Goal: Navigation & Orientation: Find specific page/section

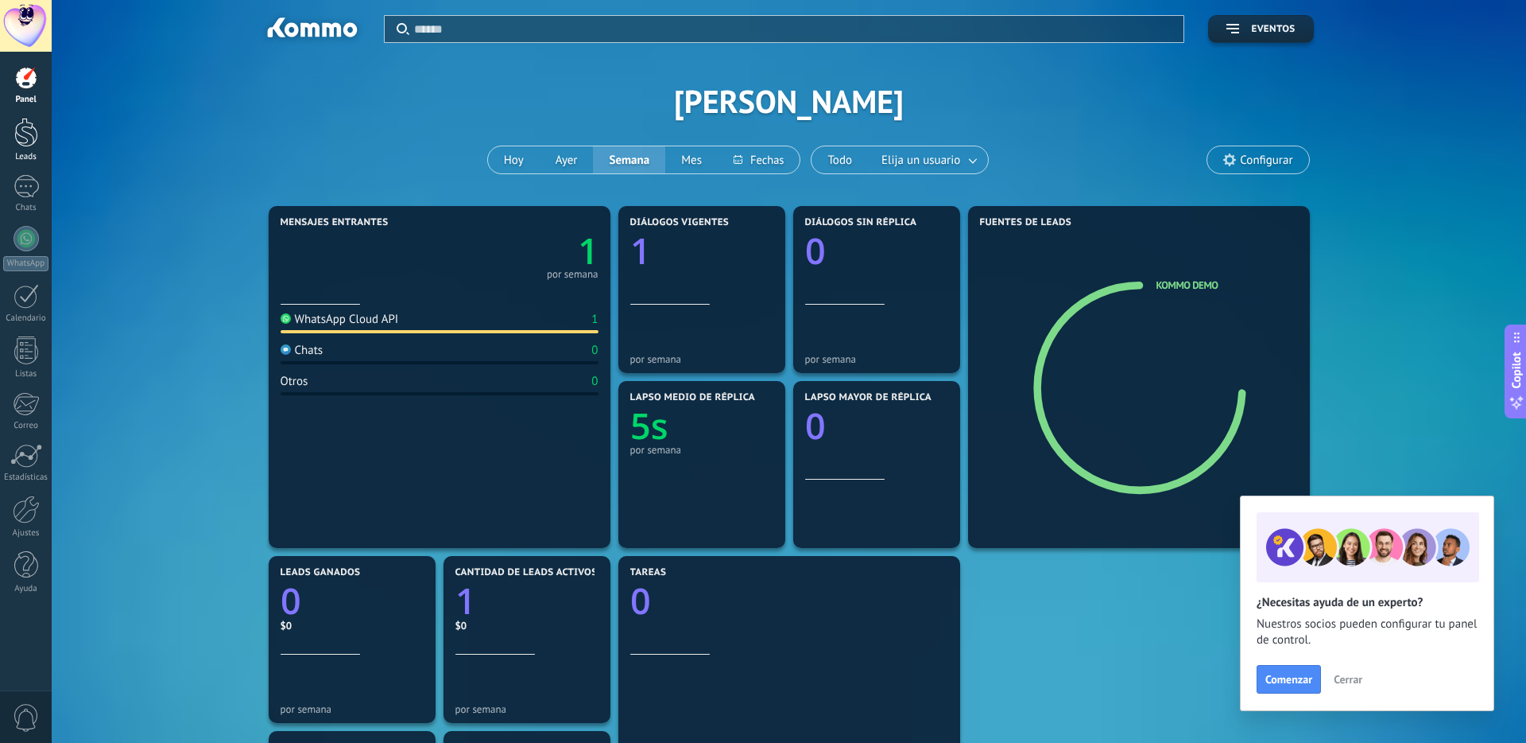
click at [20, 130] on div at bounding box center [26, 132] width 24 height 29
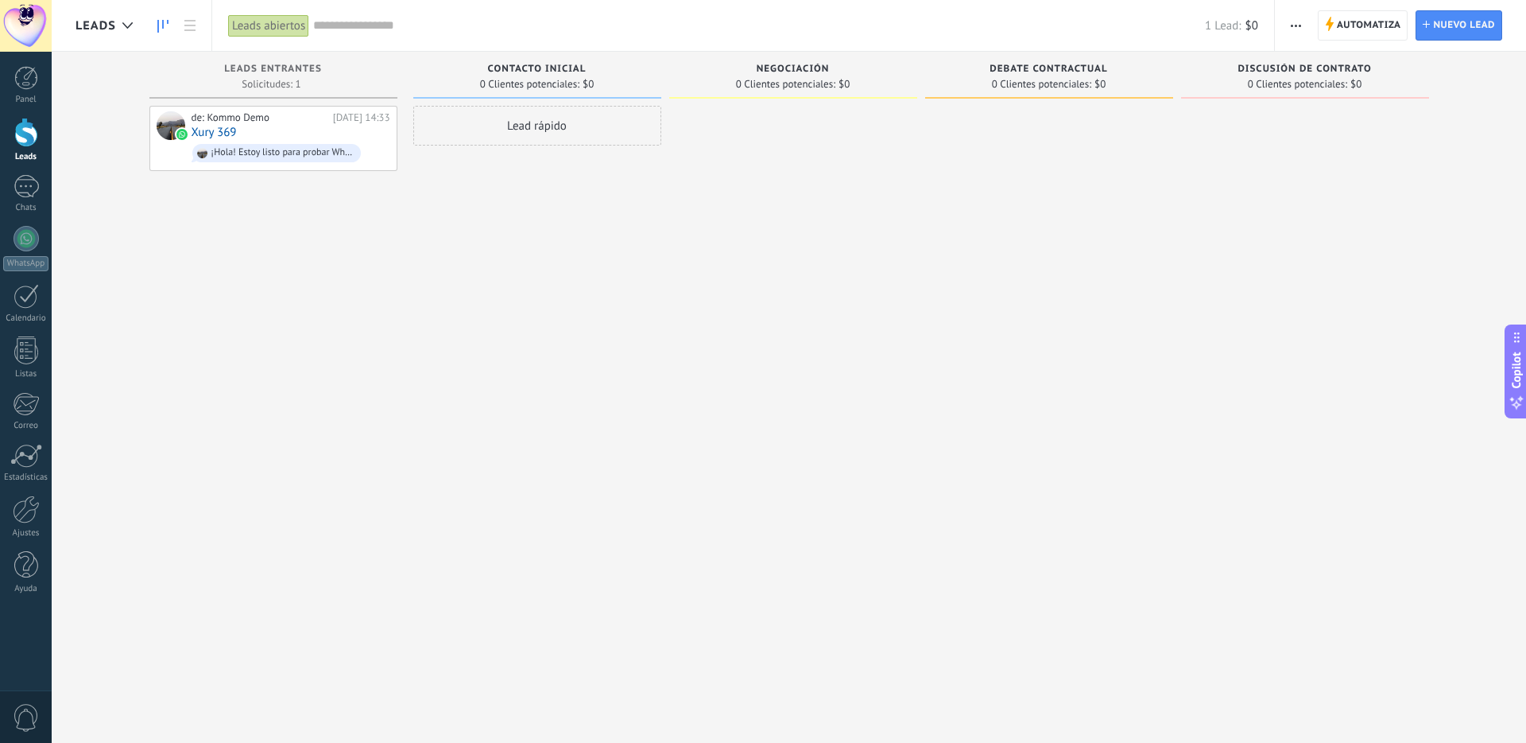
click at [413, 273] on div "Lead rápido" at bounding box center [537, 373] width 248 height 535
click at [28, 241] on div at bounding box center [26, 238] width 25 height 25
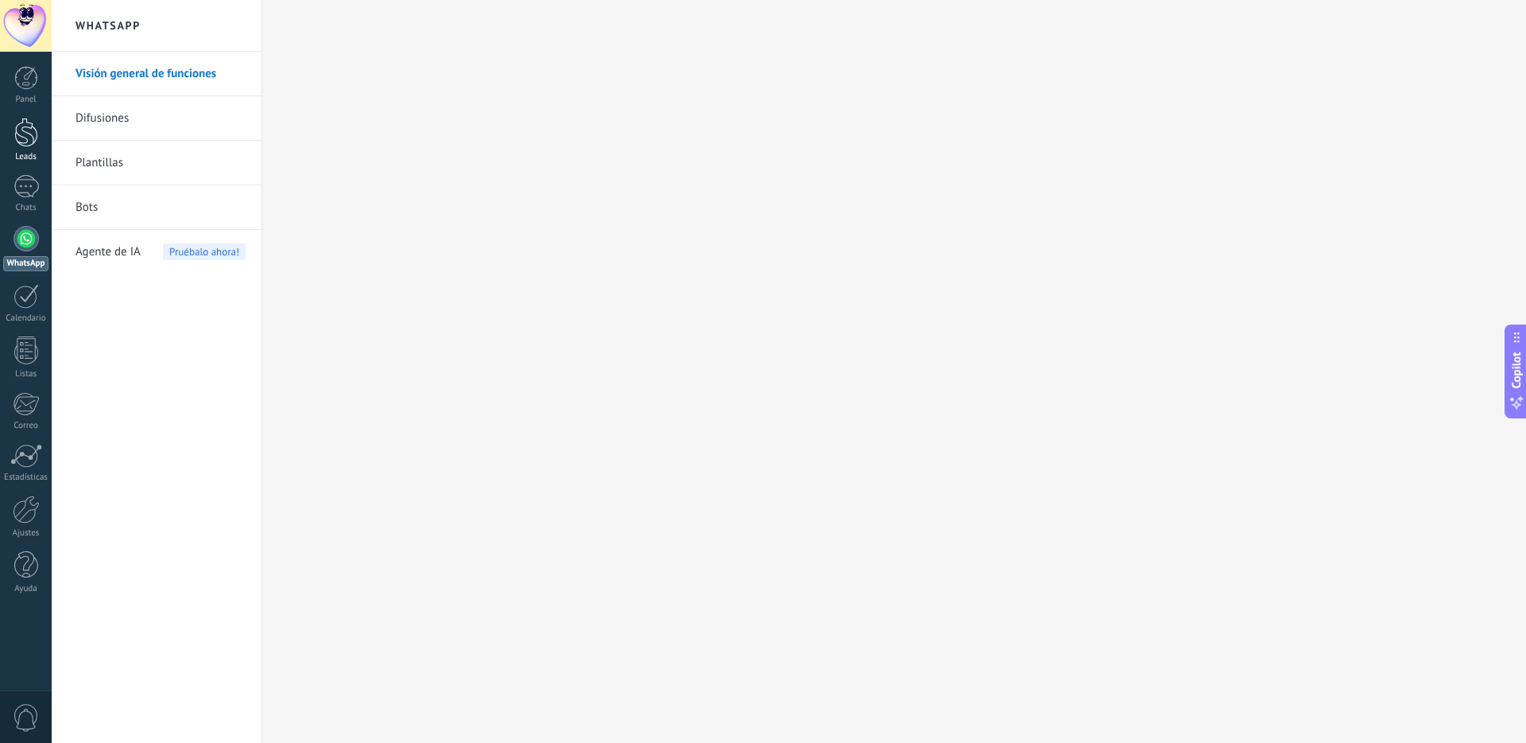
click at [17, 124] on div at bounding box center [26, 132] width 24 height 29
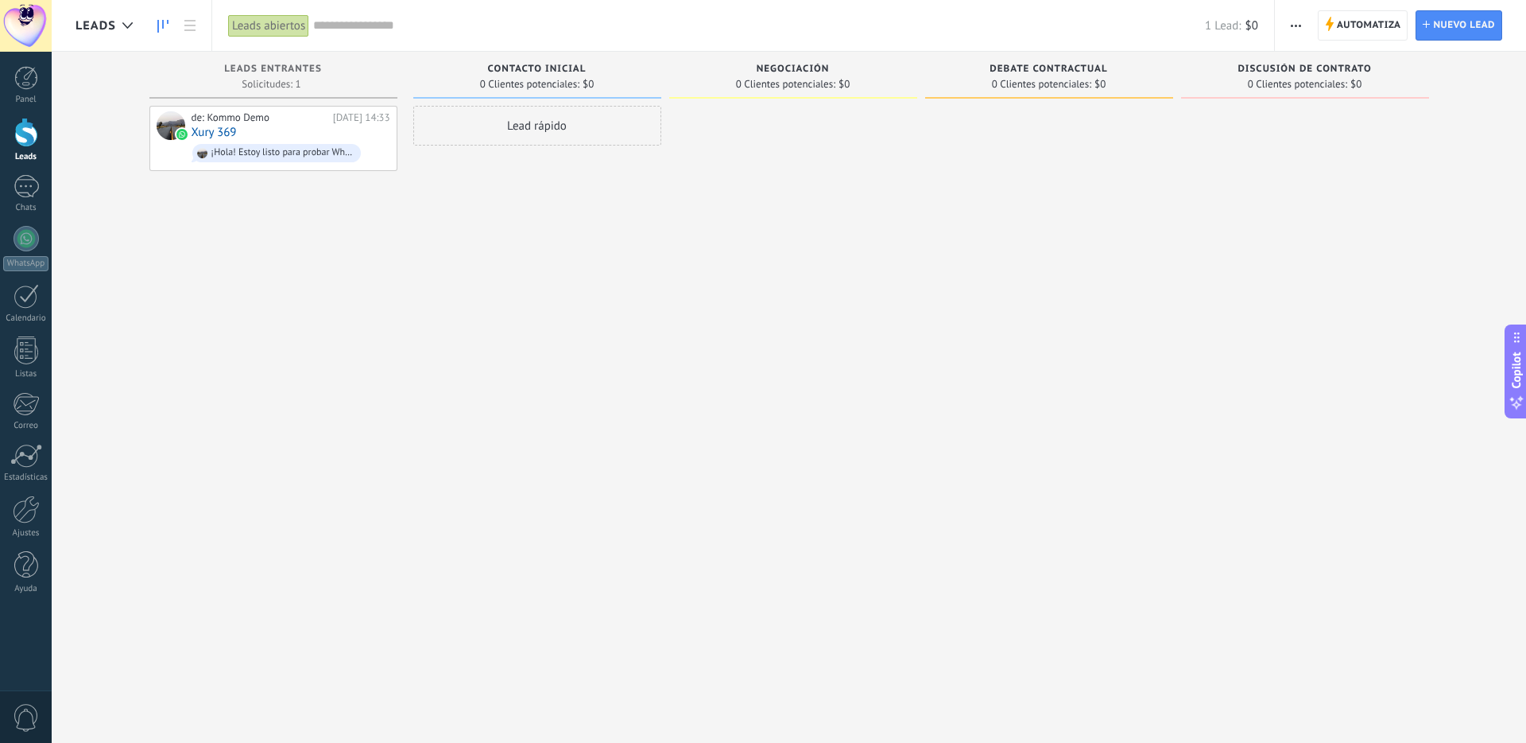
click at [159, 25] on icon at bounding box center [162, 26] width 11 height 13
click at [188, 25] on use at bounding box center [189, 25] width 11 height 11
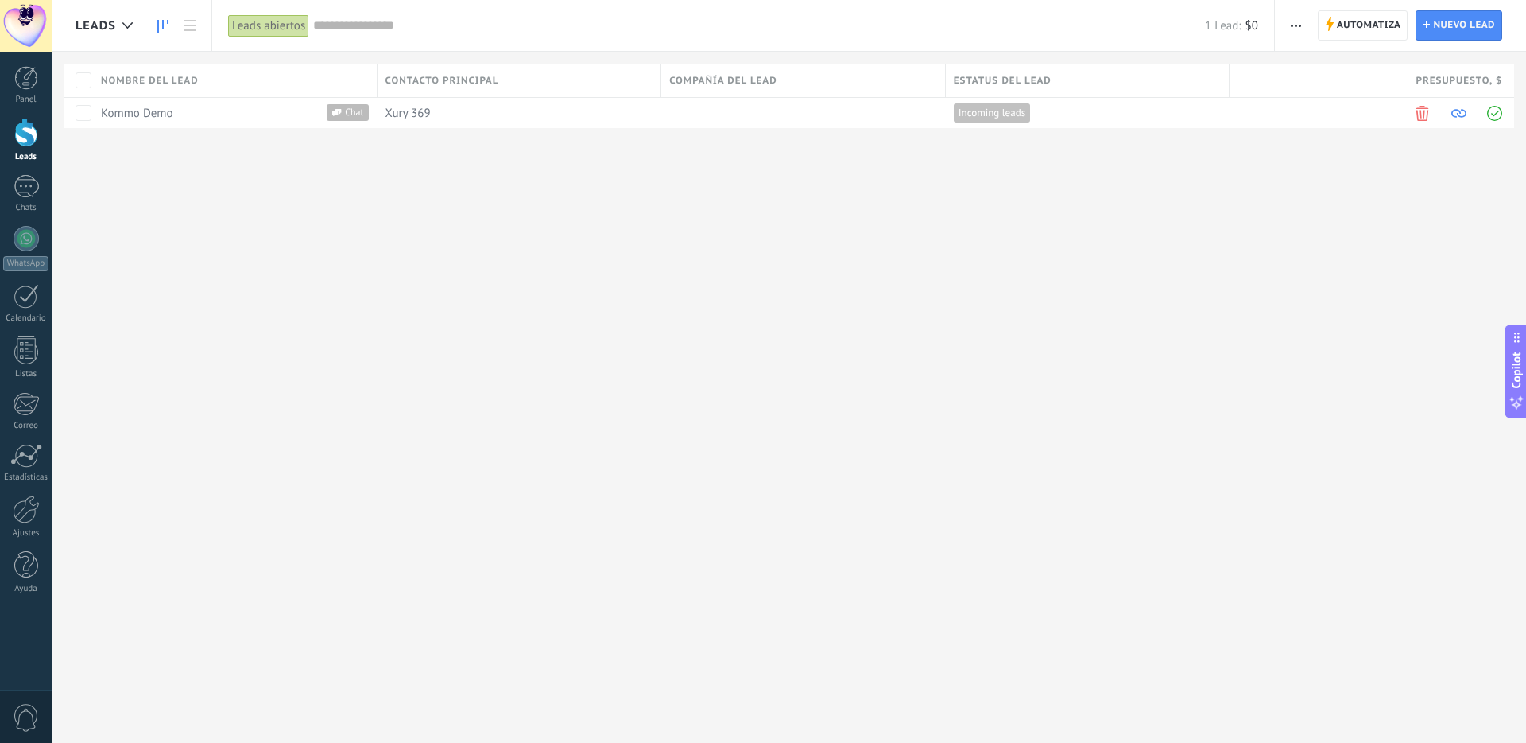
click at [159, 25] on icon at bounding box center [162, 26] width 11 height 13
